Goal: Task Accomplishment & Management: Manage account settings

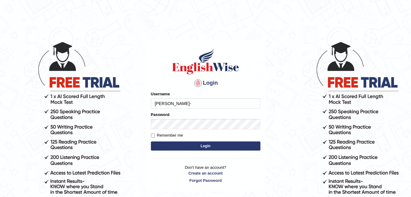
click at [181, 104] on input "[PERSON_NAME]-" at bounding box center [206, 104] width 110 height 10
type input "[PERSON_NAME]-"
click at [186, 73] on img at bounding box center [205, 61] width 69 height 27
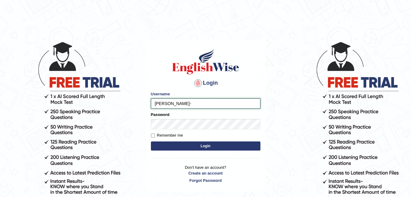
click at [176, 103] on input "Fely-" at bounding box center [206, 104] width 110 height 10
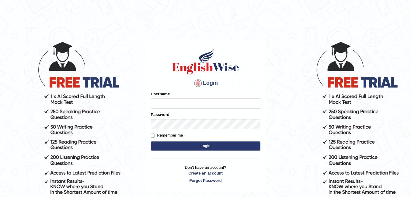
click at [210, 101] on input "Username" at bounding box center [206, 104] width 110 height 10
click at [212, 104] on input "Username" at bounding box center [206, 104] width 110 height 10
type input "Fely_1975"
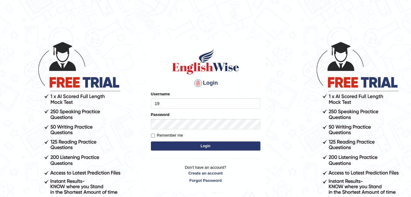
type input "1"
type input "Fely_1975"
click at [179, 145] on button "Login" at bounding box center [206, 146] width 110 height 9
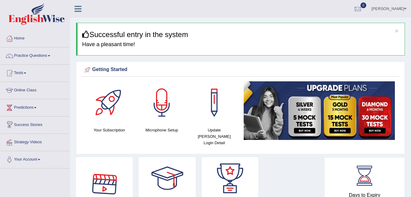
click at [29, 89] on link "Online Class" at bounding box center [34, 89] width 69 height 15
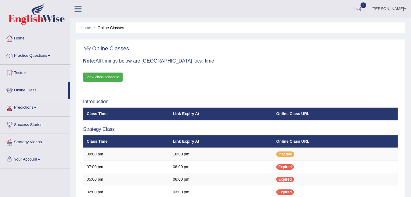
scroll to position [120, 0]
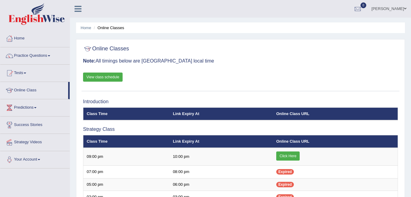
click at [117, 77] on link "View class schedule" at bounding box center [103, 77] width 40 height 9
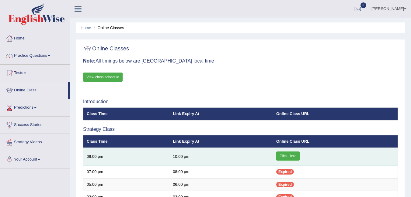
click at [289, 159] on link "Click Here" at bounding box center [287, 156] width 23 height 9
click at [287, 152] on link "Click Here" at bounding box center [287, 156] width 23 height 9
